Goal: Information Seeking & Learning: Learn about a topic

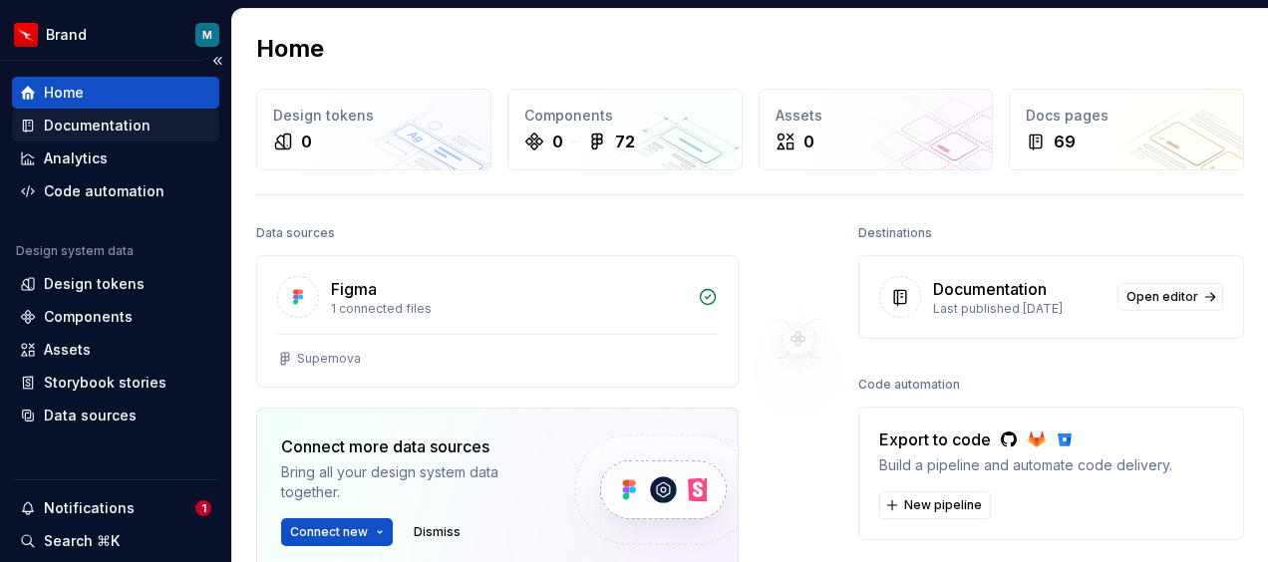
click at [120, 126] on div "Documentation" at bounding box center [97, 126] width 107 height 20
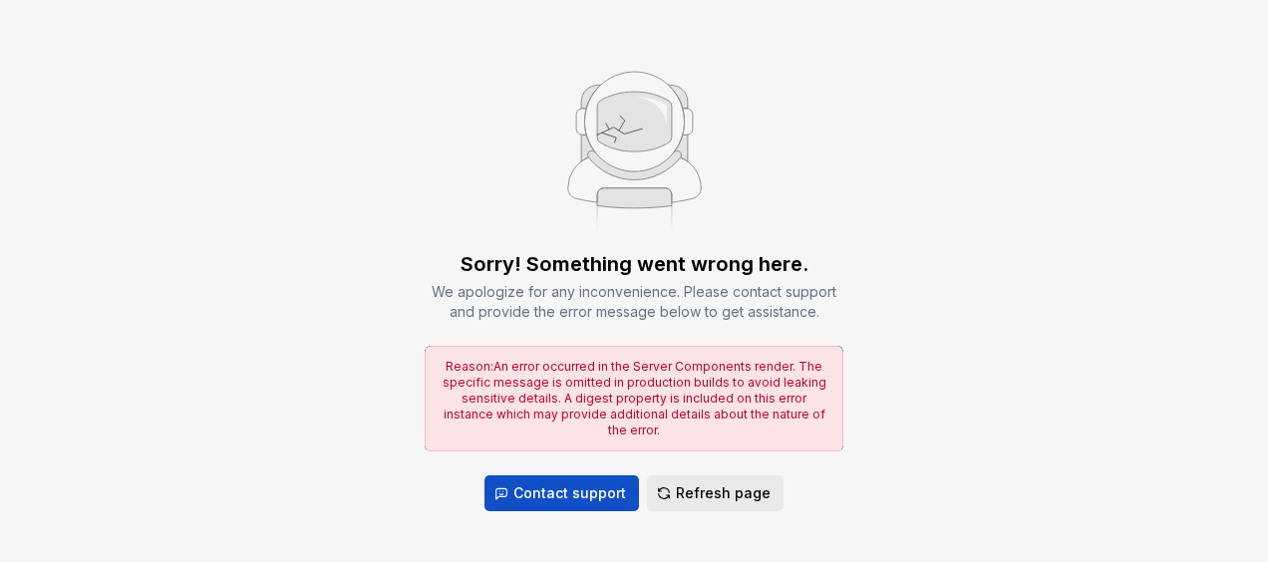
click at [692, 483] on span "Refresh page" at bounding box center [723, 493] width 95 height 20
click at [707, 488] on span "Refresh page" at bounding box center [723, 493] width 95 height 20
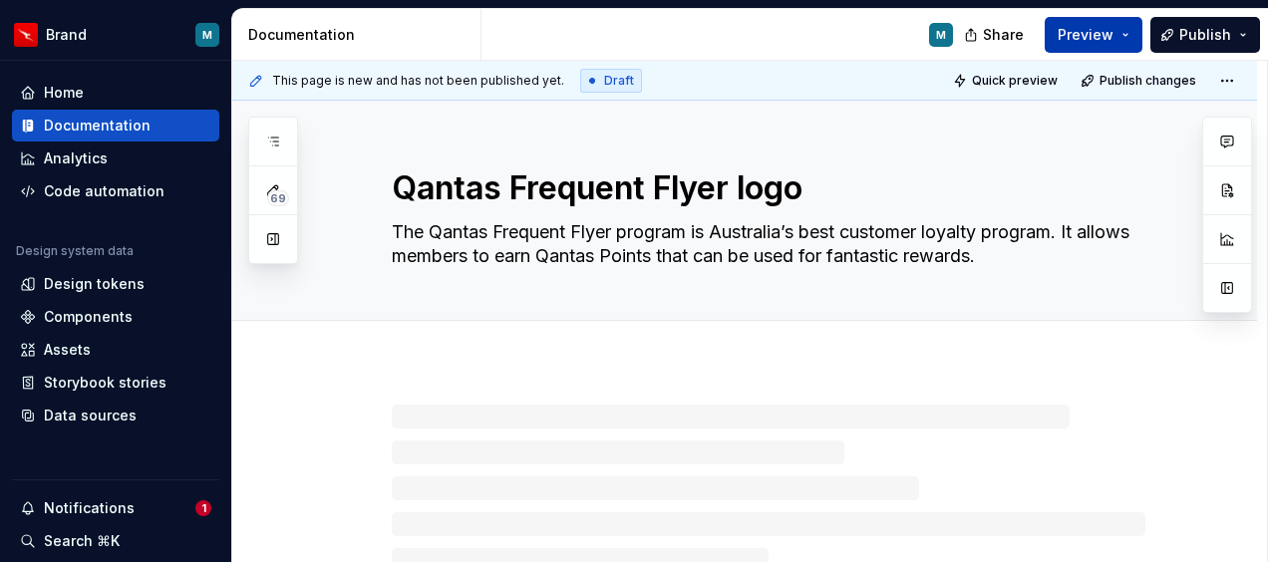
click at [1132, 32] on button "Preview" at bounding box center [1093, 35] width 98 height 36
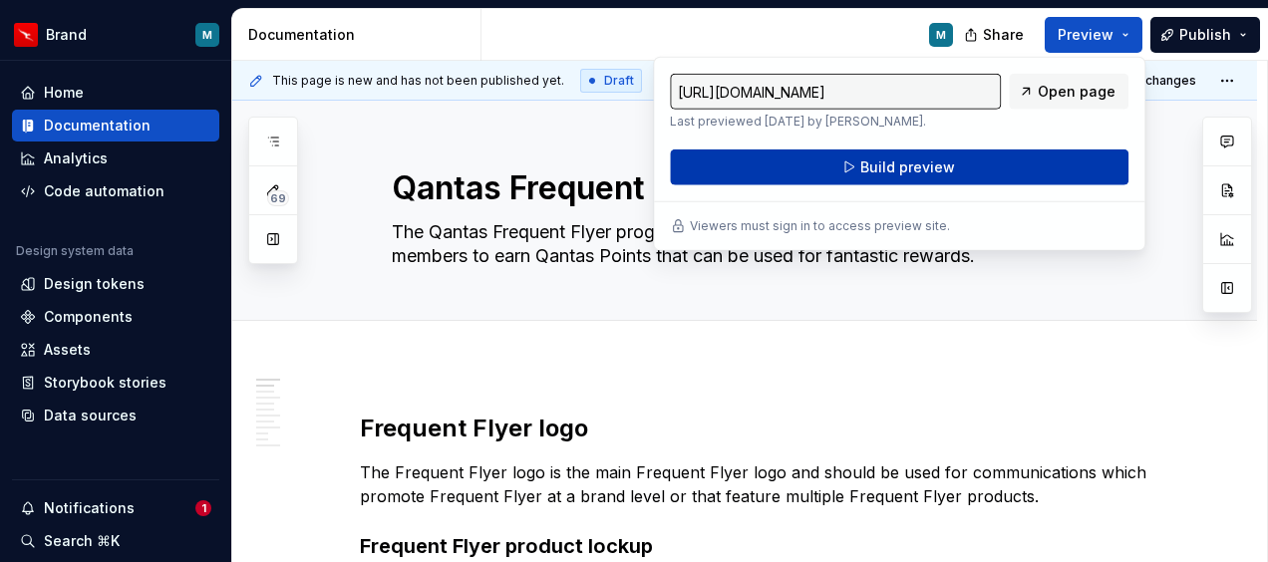
click at [871, 166] on span "Build preview" at bounding box center [907, 167] width 95 height 20
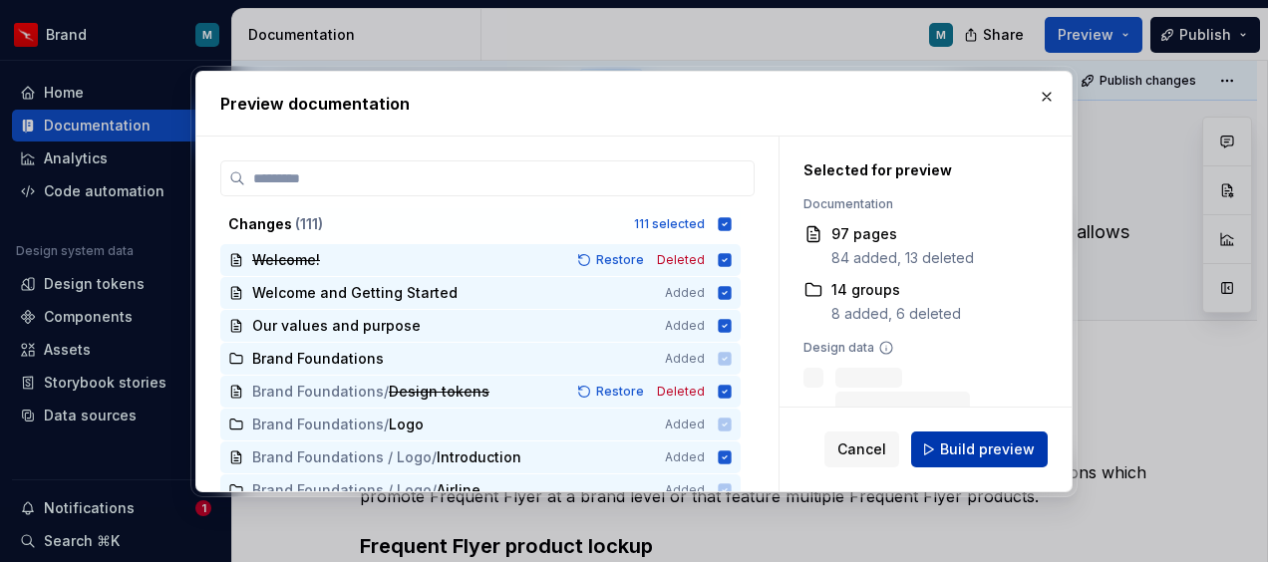
click at [975, 444] on span "Build preview" at bounding box center [987, 449] width 95 height 20
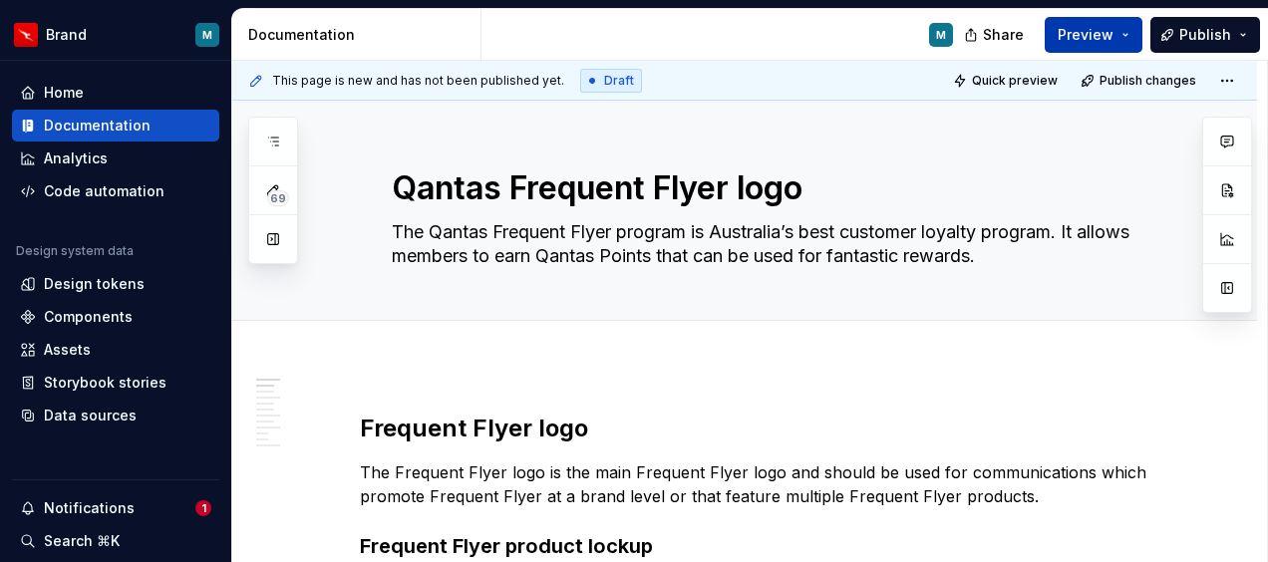
click at [1124, 34] on button "Preview" at bounding box center [1093, 35] width 98 height 36
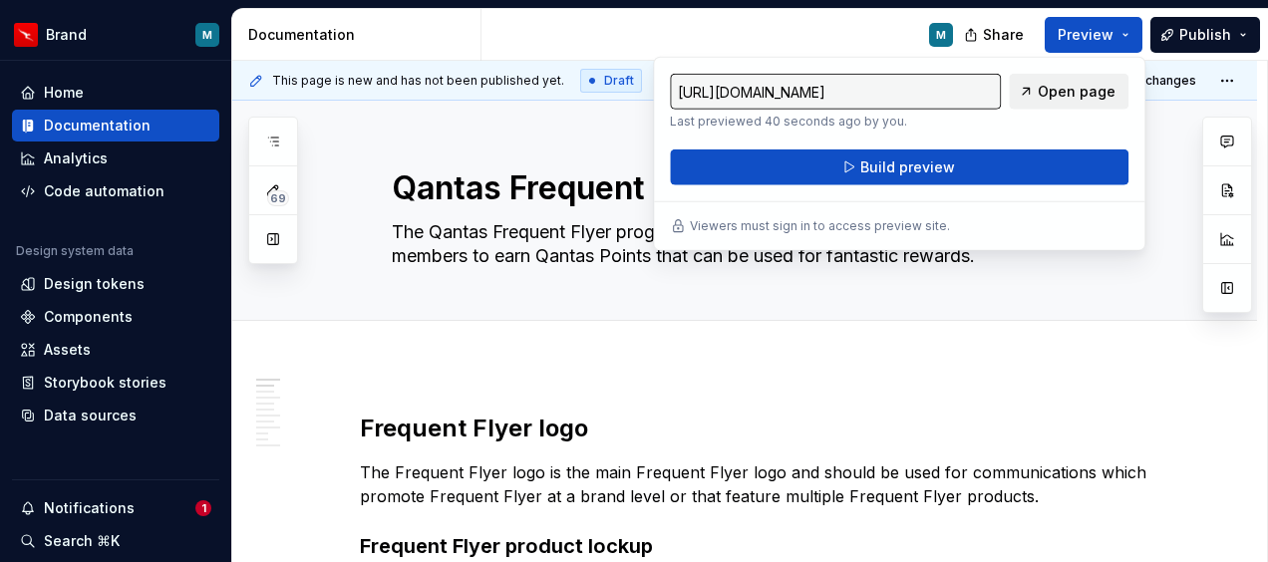
drag, startPoint x: 1124, startPoint y: 34, endPoint x: 1051, endPoint y: 97, distance: 96.1
click at [1051, 97] on span "Open page" at bounding box center [1076, 92] width 78 height 20
type textarea "*"
